Goal: Find specific page/section: Find specific page/section

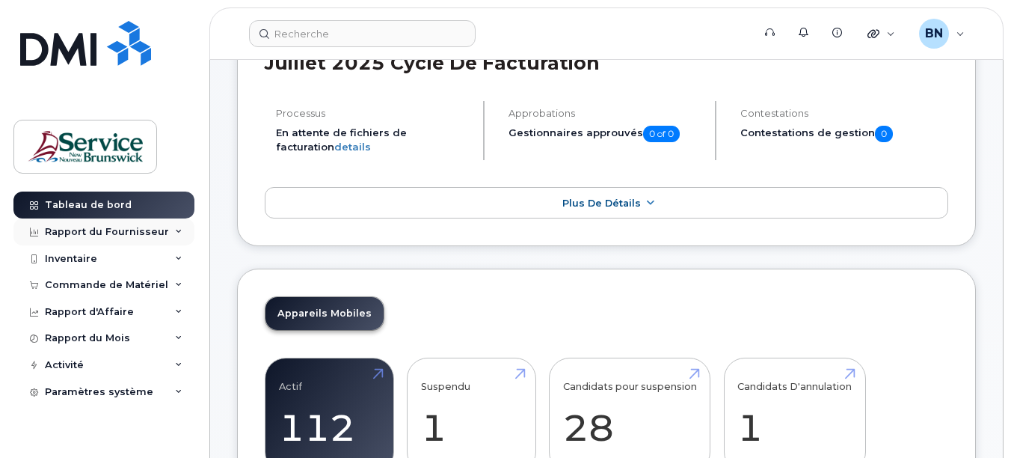
scroll to position [150, 0]
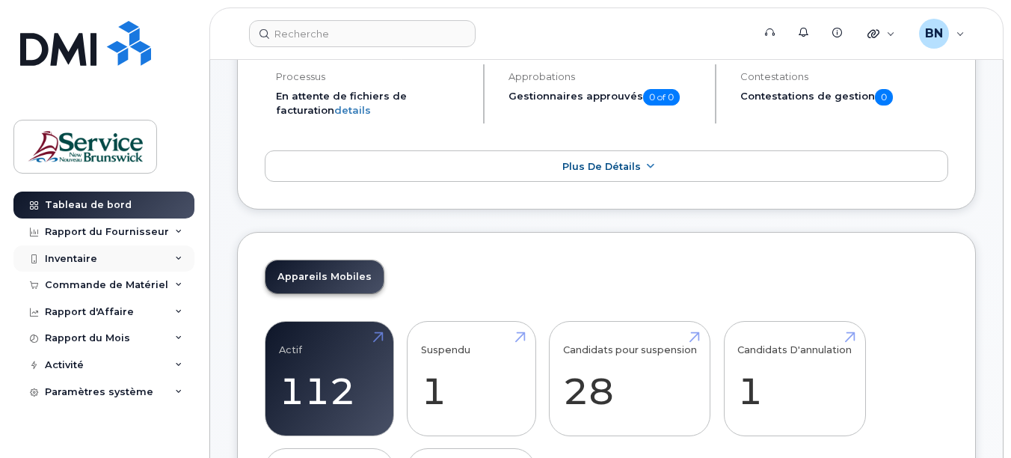
click at [99, 256] on div "Inventaire" at bounding box center [103, 258] width 181 height 27
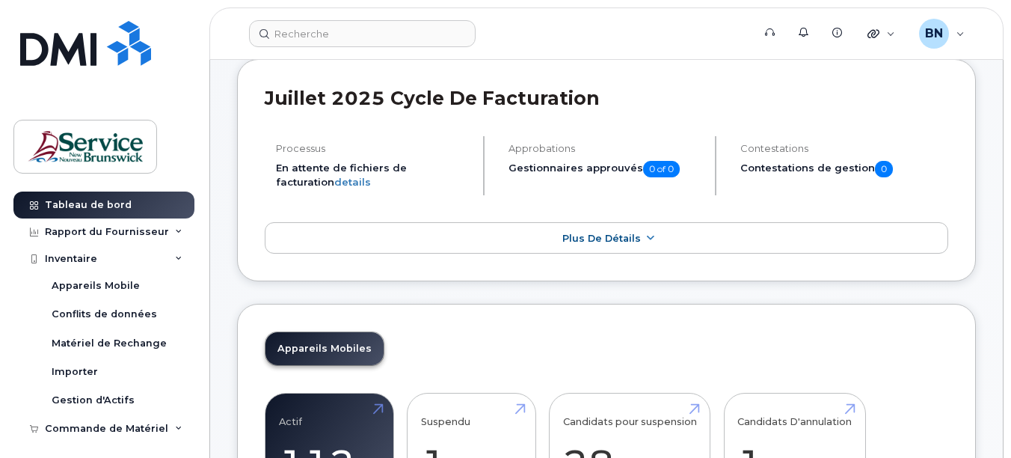
scroll to position [75, 0]
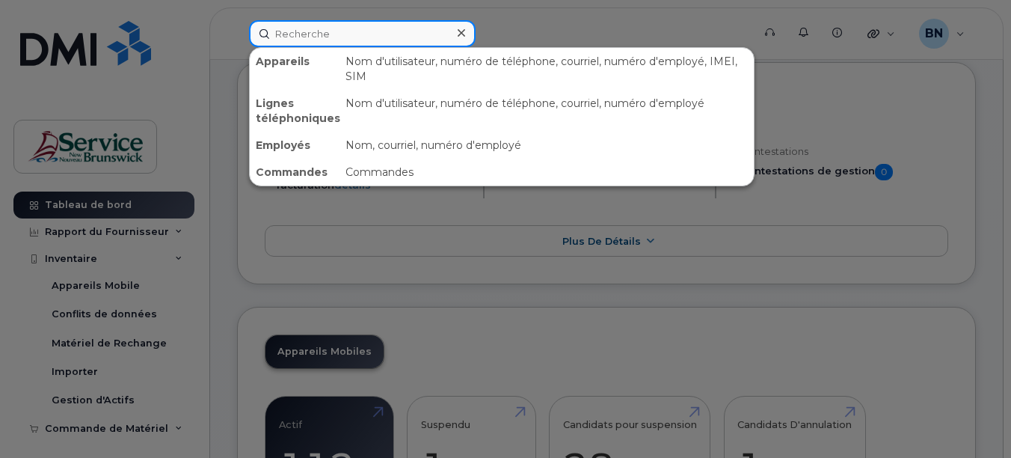
click at [458, 40] on div at bounding box center [362, 33] width 227 height 27
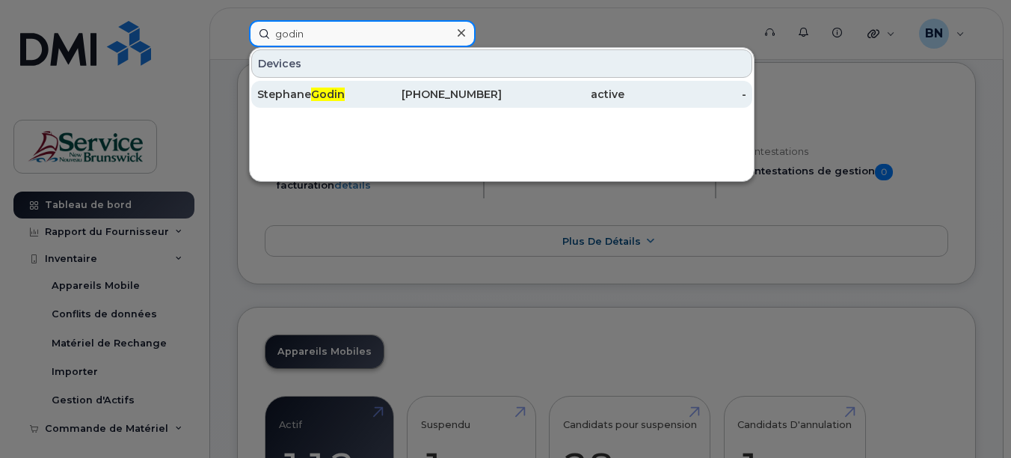
type input "godin"
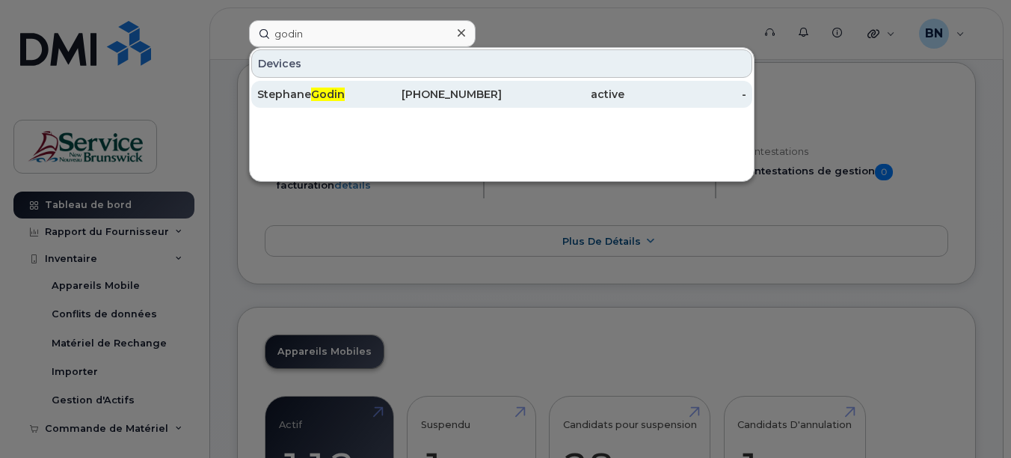
click at [439, 98] on div "506-545-8344" at bounding box center [441, 94] width 123 height 15
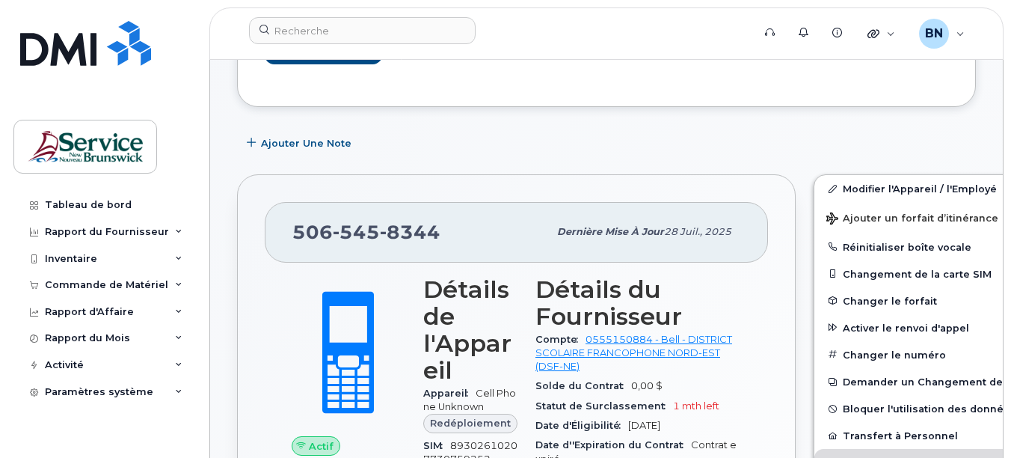
scroll to position [224, 0]
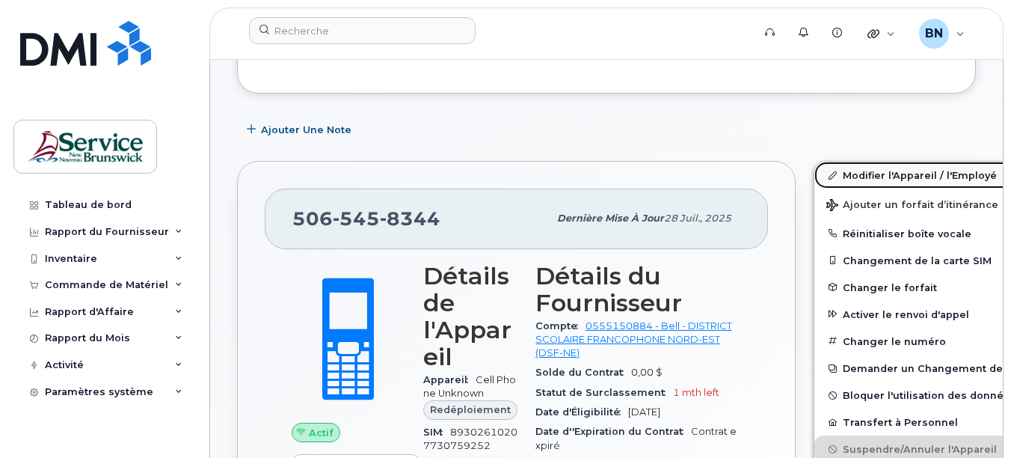
click at [935, 174] on link "Modifier l'Appareil / l'Employé" at bounding box center [930, 175] width 232 height 27
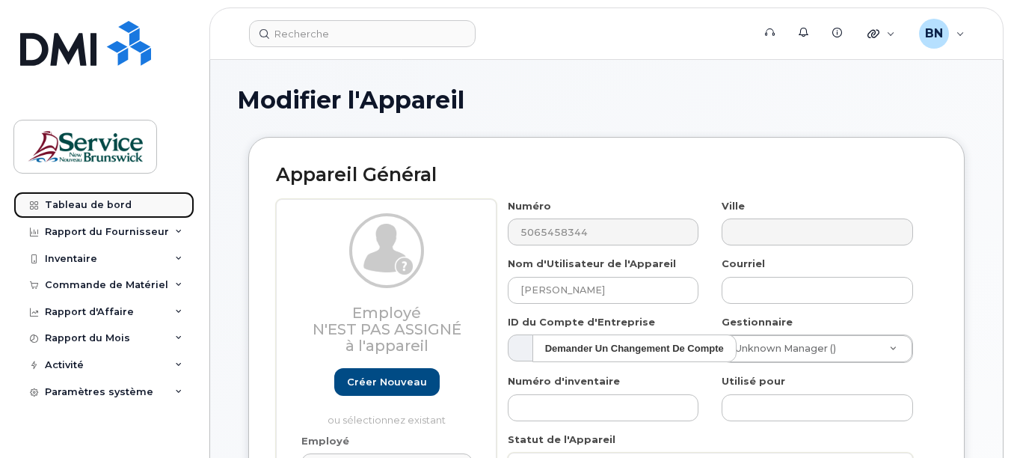
click at [103, 203] on div "Tableau de bord" at bounding box center [88, 205] width 87 height 12
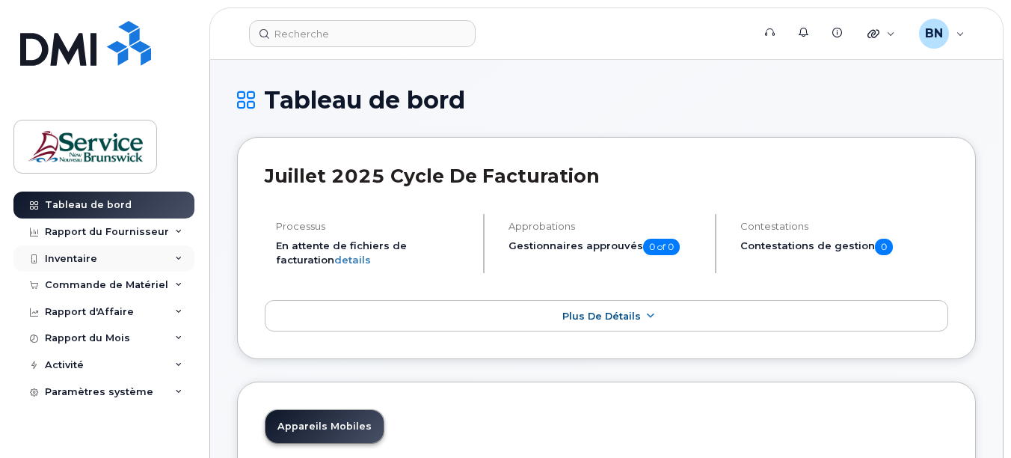
click at [67, 259] on div "Inventaire" at bounding box center [71, 259] width 52 height 12
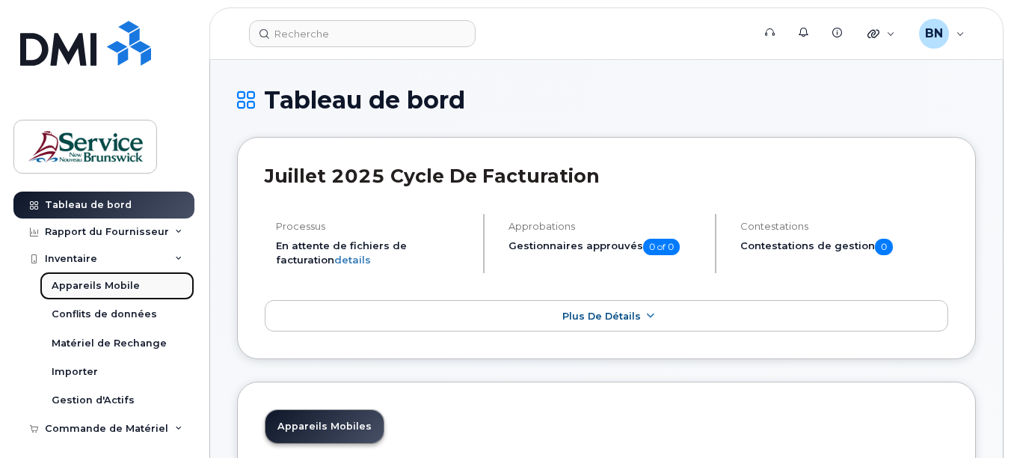
click at [73, 288] on div "Appareils Mobile" at bounding box center [96, 285] width 88 height 13
